Goal: Task Accomplishment & Management: Manage account settings

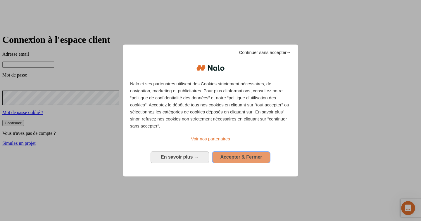
click at [258, 154] on span "Accepter & Fermer" at bounding box center [241, 156] width 42 height 5
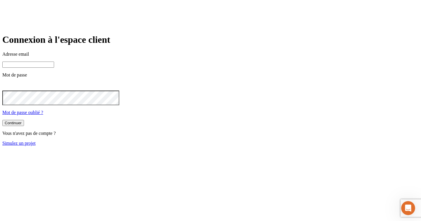
click at [54, 68] on input at bounding box center [28, 64] width 52 height 6
paste input "[PERSON_NAME][DOMAIN_NAME][EMAIL_ADDRESS][DOMAIN_NAME]"
type input "[PERSON_NAME][DOMAIN_NAME][EMAIL_ADDRESS][DOMAIN_NAME]"
click at [22, 125] on div "Continuer" at bounding box center [13, 123] width 17 height 4
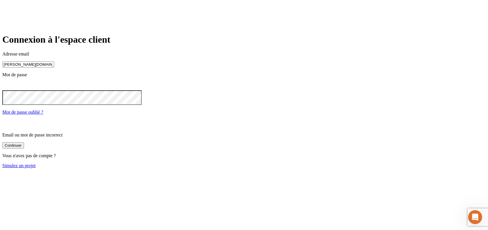
click at [22, 148] on div "Continuer" at bounding box center [13, 145] width 17 height 4
click at [9, 89] on icon at bounding box center [5, 85] width 7 height 7
click at [54, 68] on input "[PERSON_NAME][DOMAIN_NAME][EMAIL_ADDRESS][DOMAIN_NAME]" at bounding box center [28, 64] width 52 height 6
click at [22, 148] on div "Continuer" at bounding box center [13, 145] width 17 height 4
click at [54, 68] on input "[PERSON_NAME][DOMAIN_NAME][EMAIL_ADDRESS][DOMAIN_NAME]" at bounding box center [28, 64] width 52 height 6
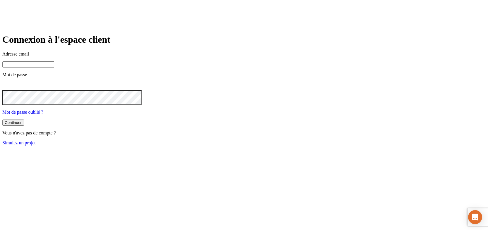
click at [54, 68] on input at bounding box center [28, 64] width 52 height 6
paste input "[PERSON_NAME][DOMAIN_NAME][EMAIL_ADDRESS][DOMAIN_NAME]"
click at [54, 68] on input "[PERSON_NAME][DOMAIN_NAME][EMAIL_ADDRESS][DOMAIN_NAME]" at bounding box center [28, 64] width 52 height 6
type input "[PERSON_NAME][DOMAIN_NAME][EMAIL_ADDRESS][DOMAIN_NAME]"
click at [2, 120] on button "Continuer" at bounding box center [13, 123] width 22 height 6
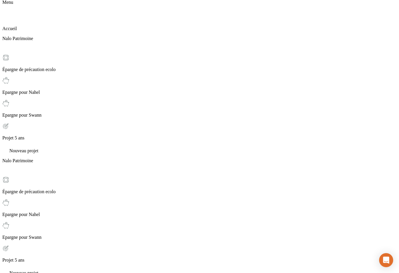
scroll to position [32, 0]
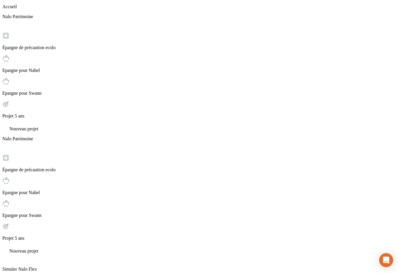
scroll to position [52, 0]
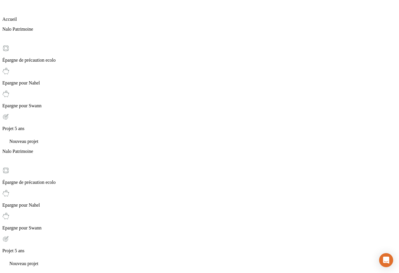
scroll to position [40, 0]
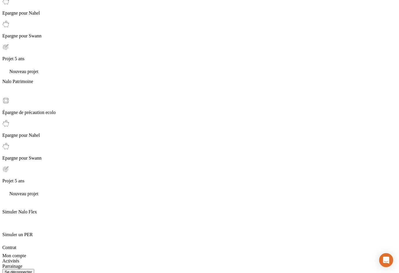
scroll to position [109, 0]
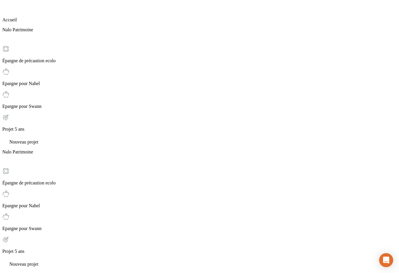
scroll to position [0, 0]
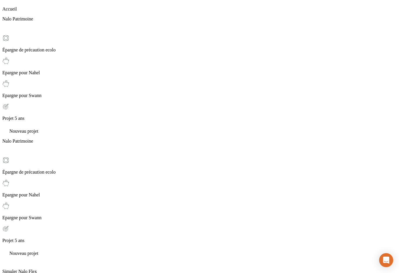
scroll to position [50, 0]
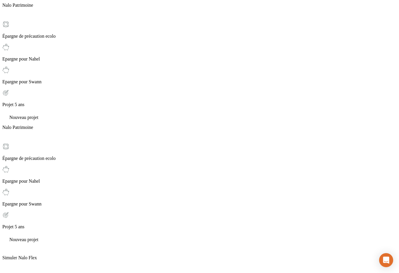
scroll to position [71, 0]
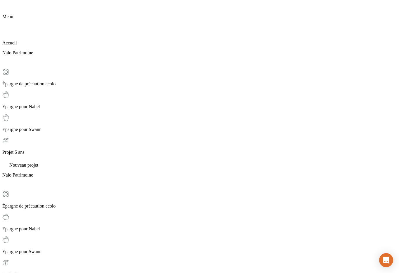
scroll to position [17, 0]
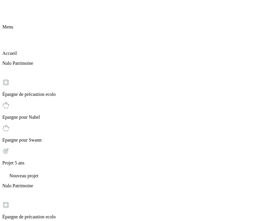
scroll to position [8, 0]
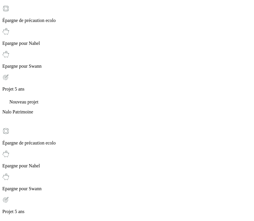
scroll to position [85, 0]
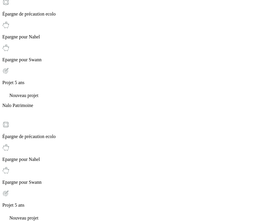
drag, startPoint x: 217, startPoint y: 74, endPoint x: 236, endPoint y: 74, distance: 19.0
drag, startPoint x: 35, startPoint y: 101, endPoint x: 51, endPoint y: 101, distance: 17.0
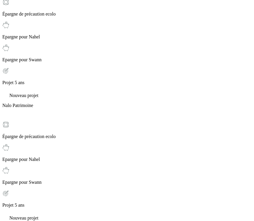
drag, startPoint x: 31, startPoint y: 108, endPoint x: 55, endPoint y: 108, distance: 24.0
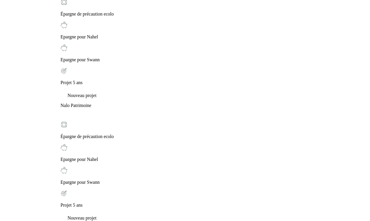
scroll to position [71, 0]
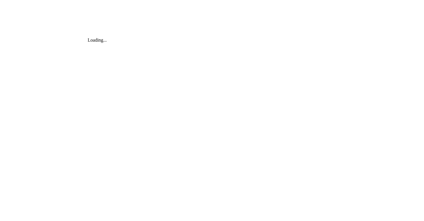
scroll to position [0, 0]
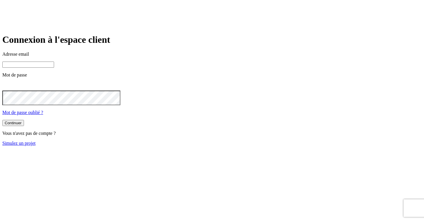
click at [54, 68] on input at bounding box center [28, 64] width 52 height 6
paste input "[PERSON_NAME][DOMAIN_NAME][EMAIL_ADDRESS][DOMAIN_NAME]"
click at [54, 68] on input "[PERSON_NAME][DOMAIN_NAME][EMAIL_ADDRESS][DOMAIN_NAME]" at bounding box center [28, 64] width 52 height 6
type input "[PERSON_NAME][DOMAIN_NAME][EMAIL_ADDRESS][DOMAIN_NAME]"
click at [2, 120] on button "Continuer" at bounding box center [13, 123] width 22 height 6
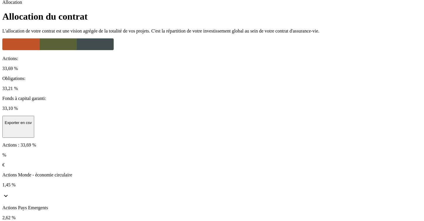
scroll to position [73, 0]
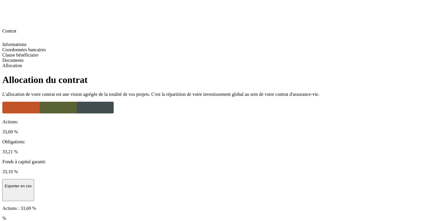
scroll to position [10, 0]
